Goal: Navigation & Orientation: Find specific page/section

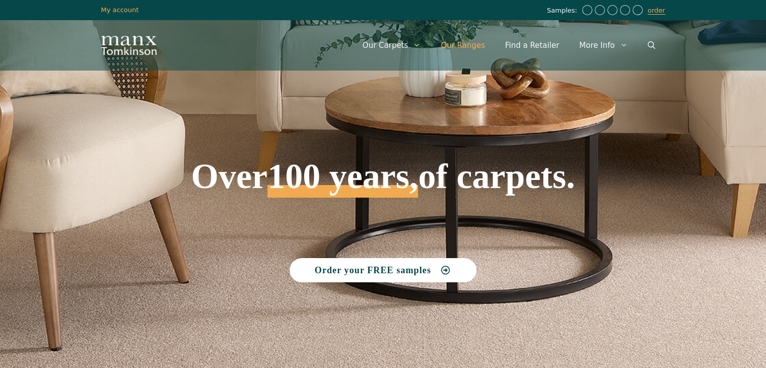
click at [471, 47] on link "Our Ranges" at bounding box center [463, 45] width 64 height 30
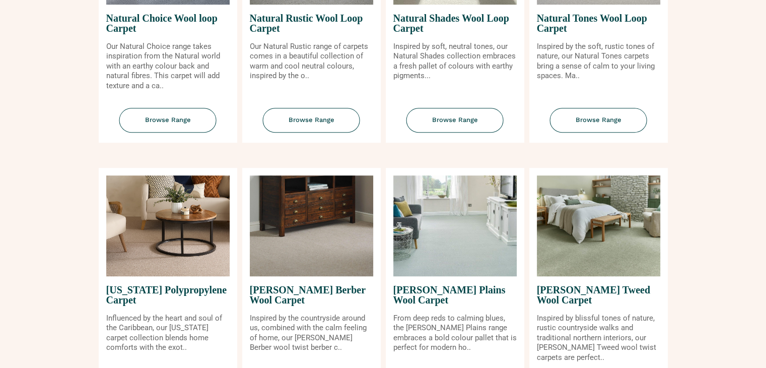
scroll to position [806, 0]
click at [302, 262] on img at bounding box center [311, 225] width 123 height 101
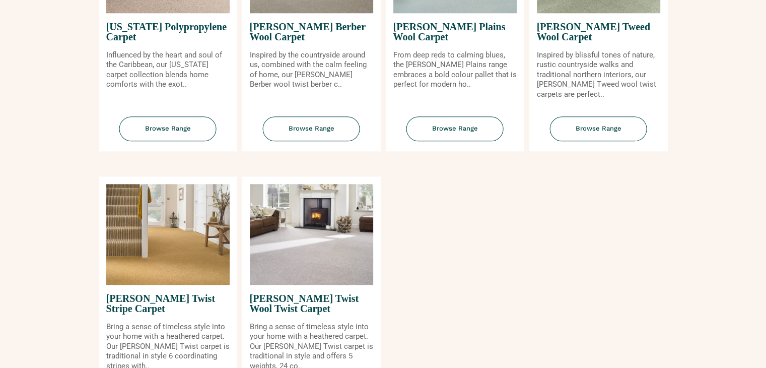
scroll to position [1149, 0]
